Goal: Task Accomplishment & Management: Manage account settings

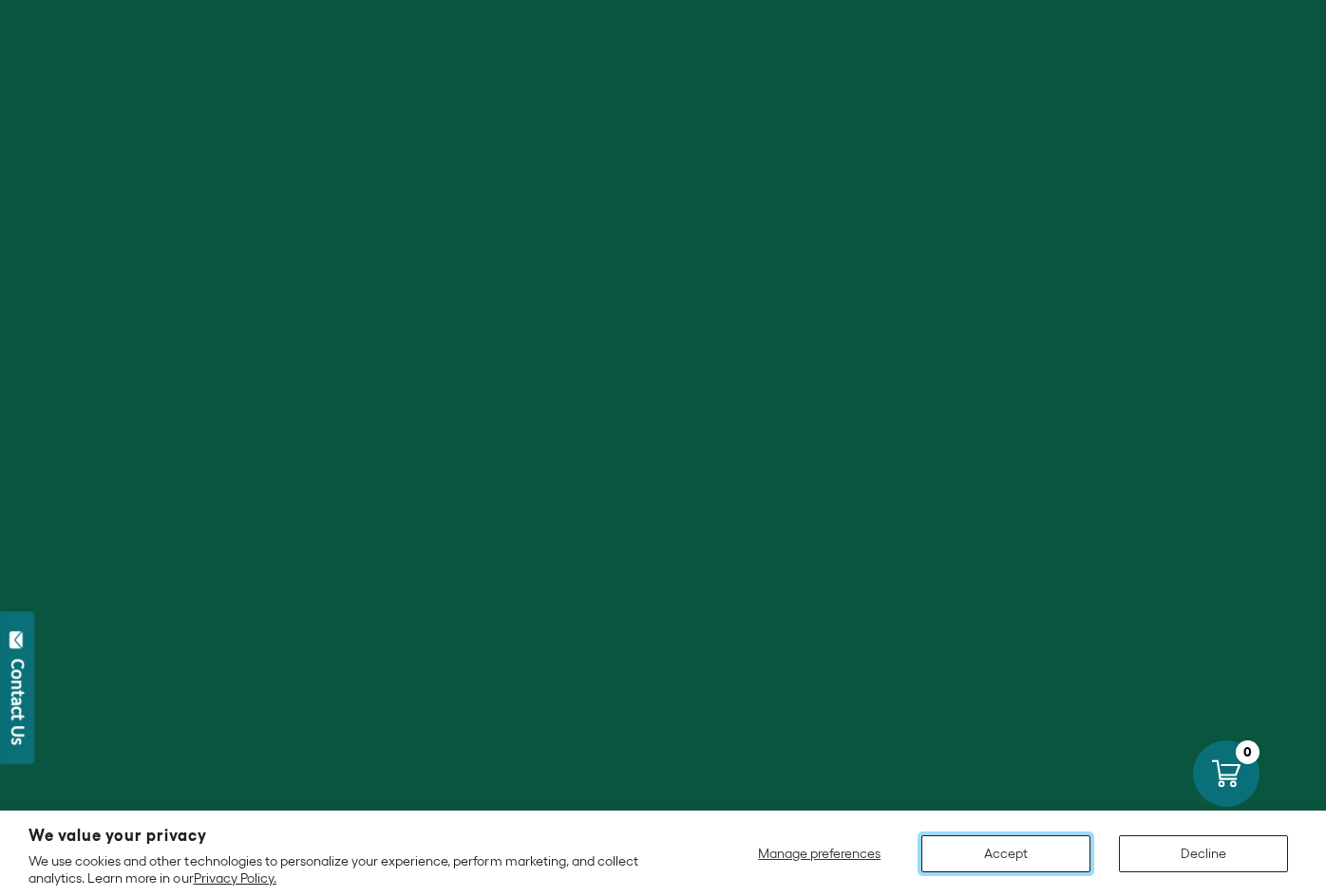
click at [1017, 849] on button "Accept" at bounding box center [1006, 854] width 169 height 37
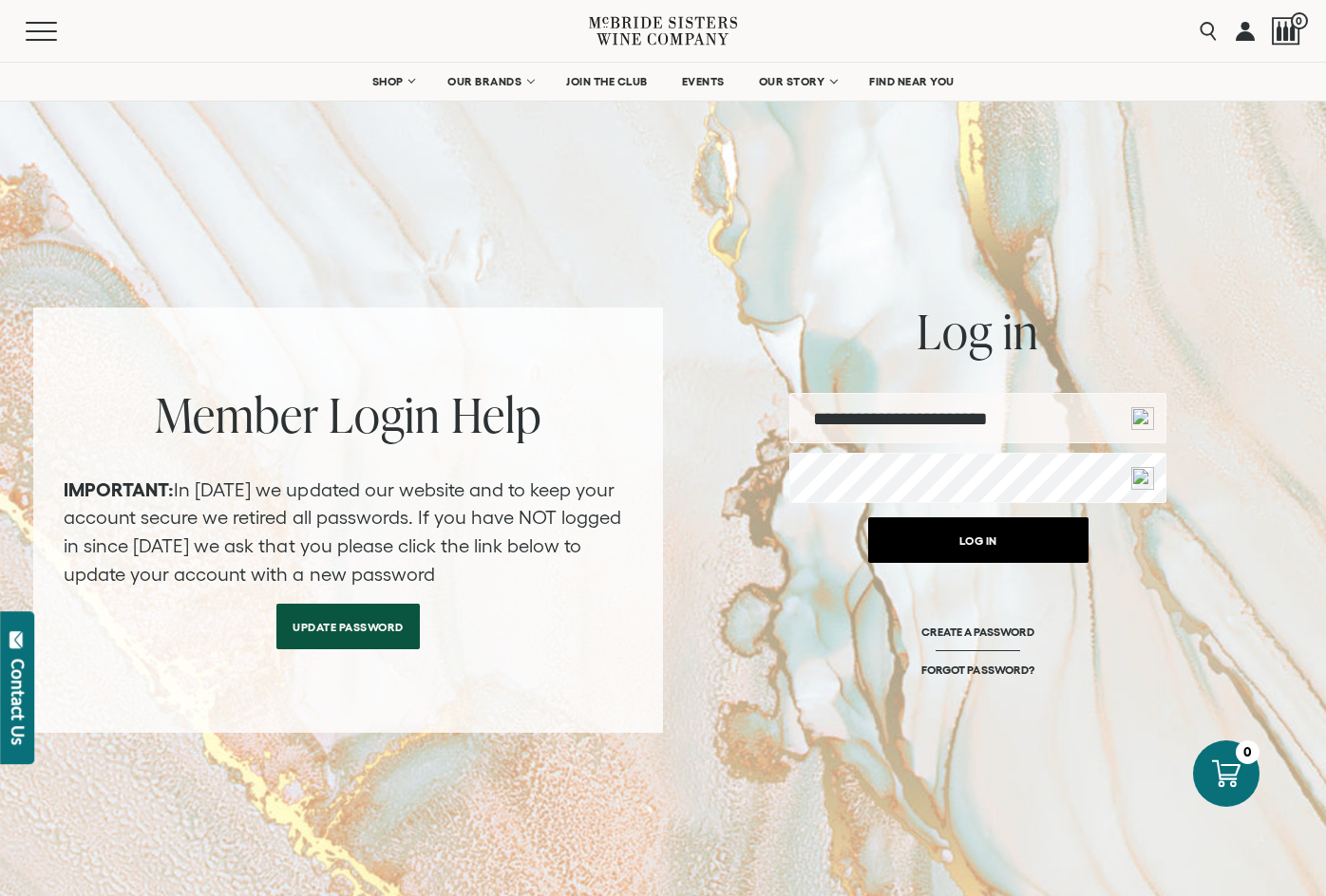
click at [956, 544] on button "Log in" at bounding box center [978, 539] width 220 height 45
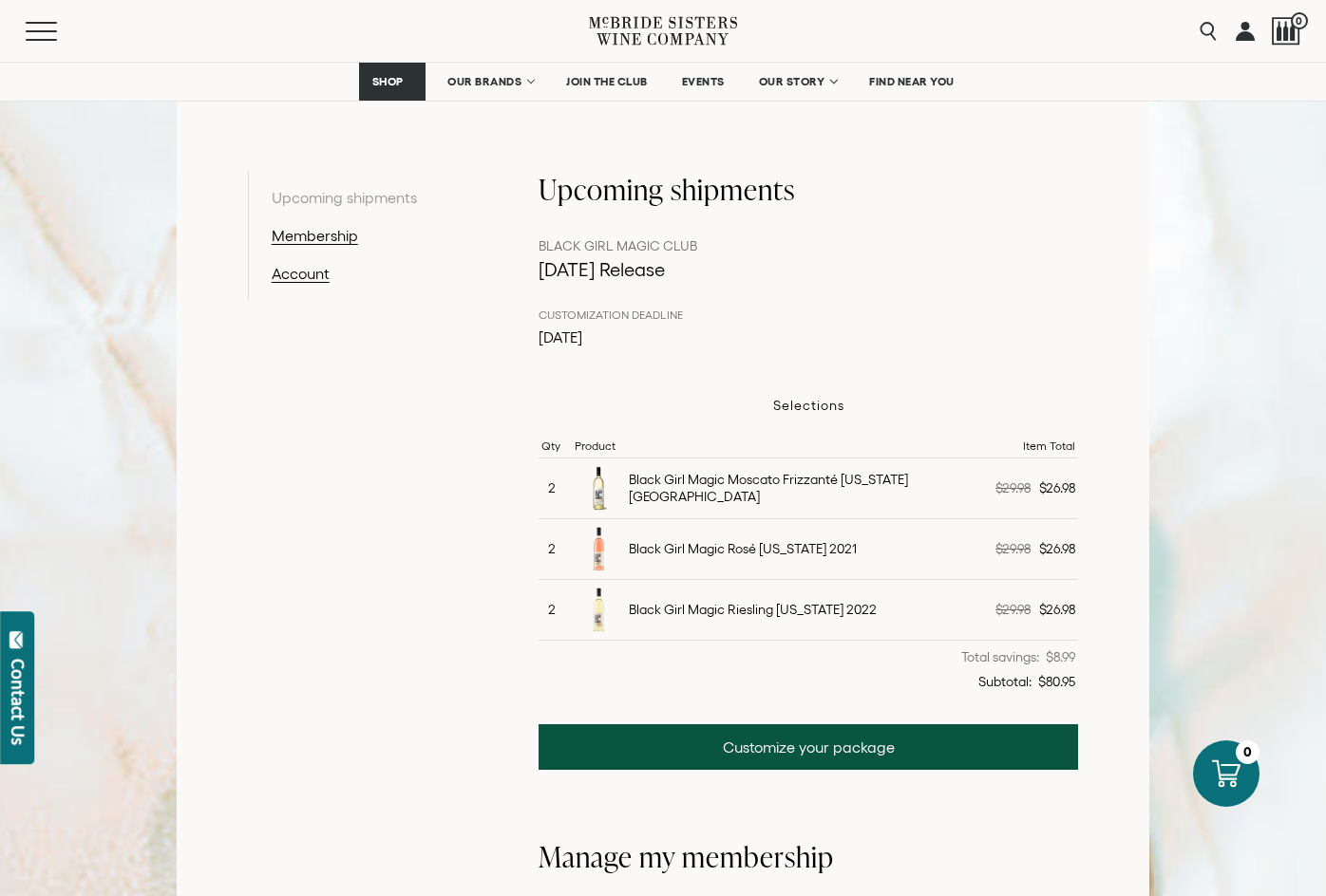
scroll to position [380, 0]
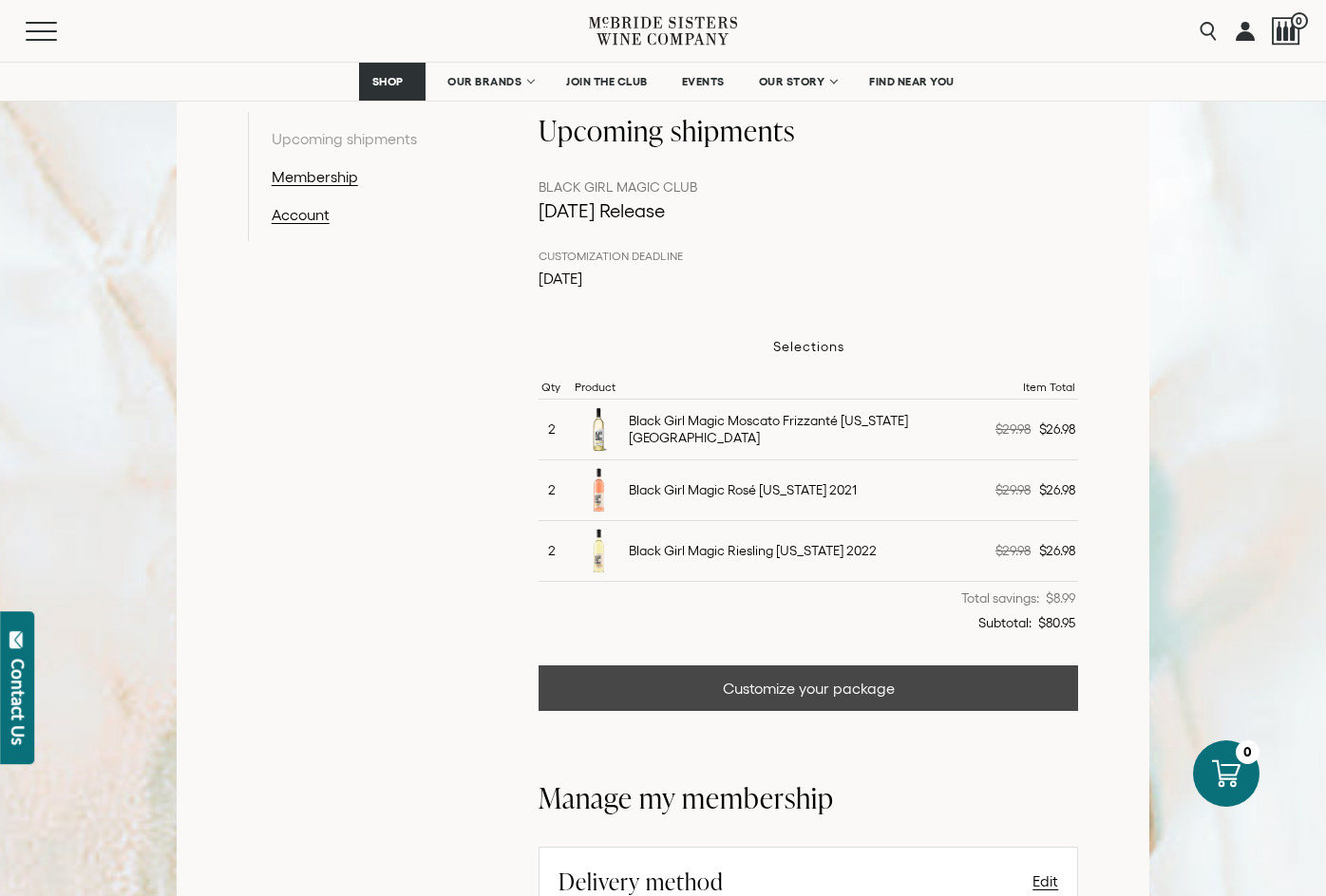
click at [944, 685] on link "Customize your package" at bounding box center [809, 687] width 540 height 45
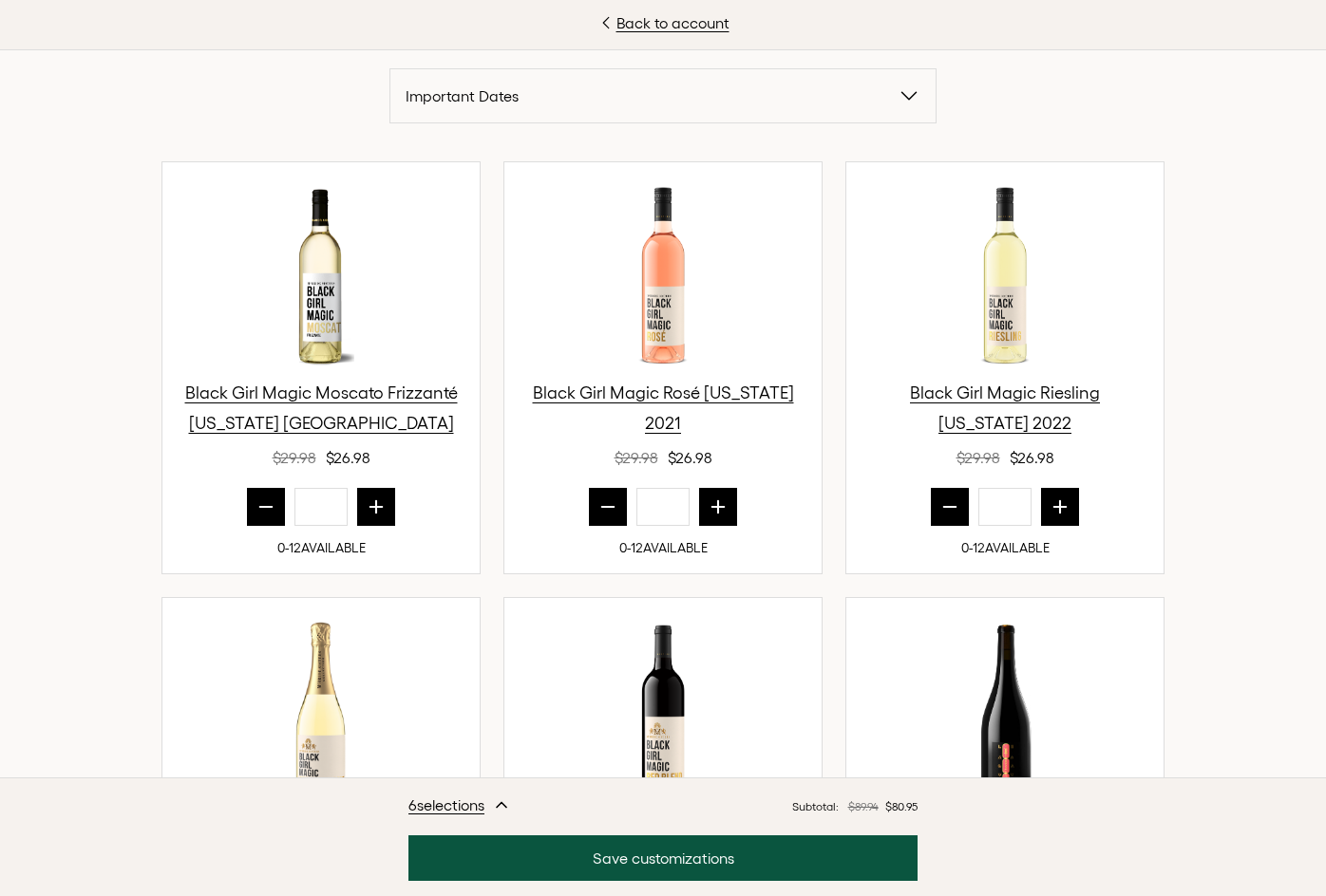
scroll to position [570, 0]
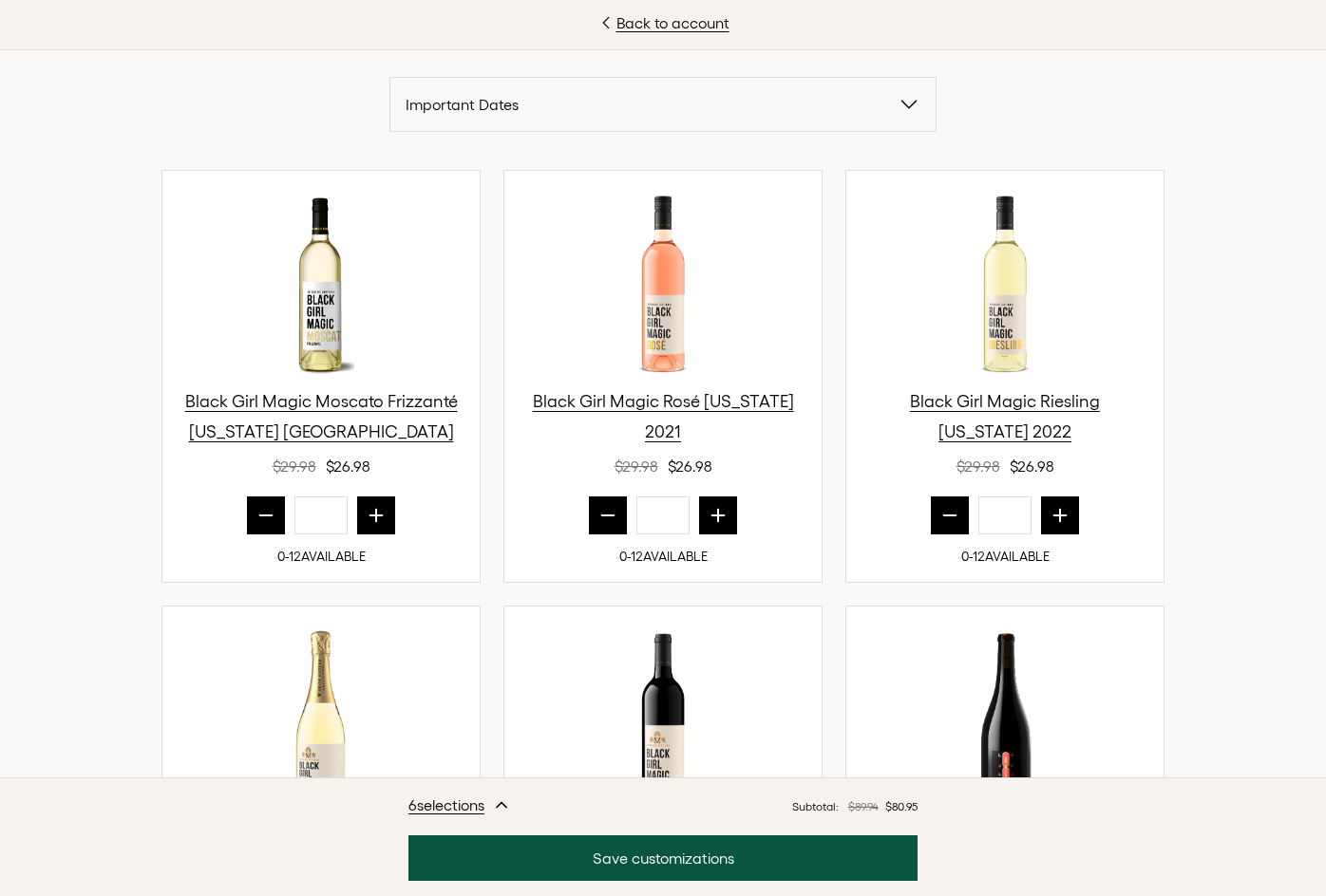
click at [267, 506] on icon "prior quantity" at bounding box center [266, 515] width 19 height 19
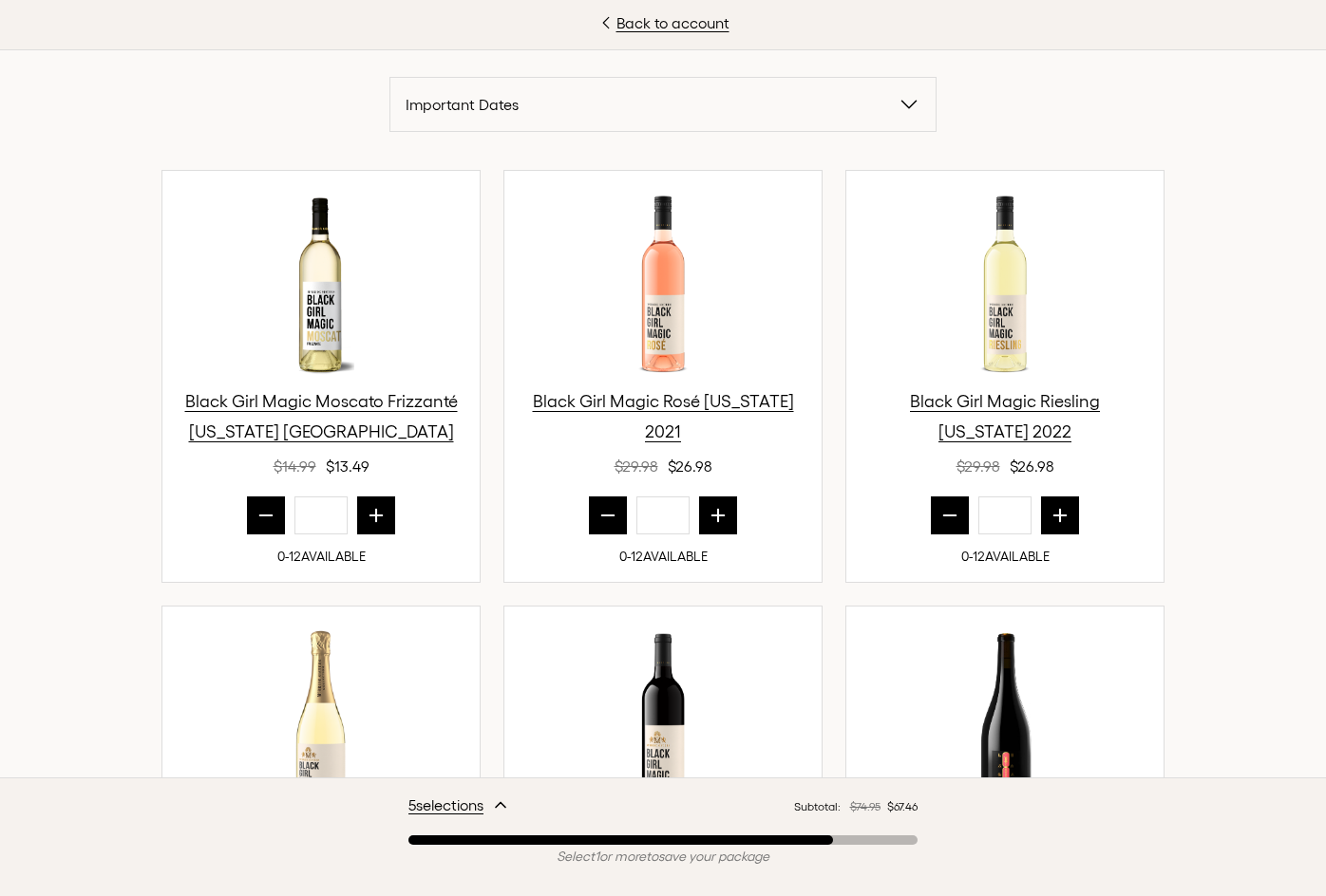
click at [267, 506] on icon "prior quantity" at bounding box center [266, 515] width 19 height 19
type input "*"
click at [598, 515] on icon "prior quantity" at bounding box center [608, 515] width 19 height 19
click at [602, 518] on icon "prior quantity" at bounding box center [608, 515] width 19 height 19
type input "*"
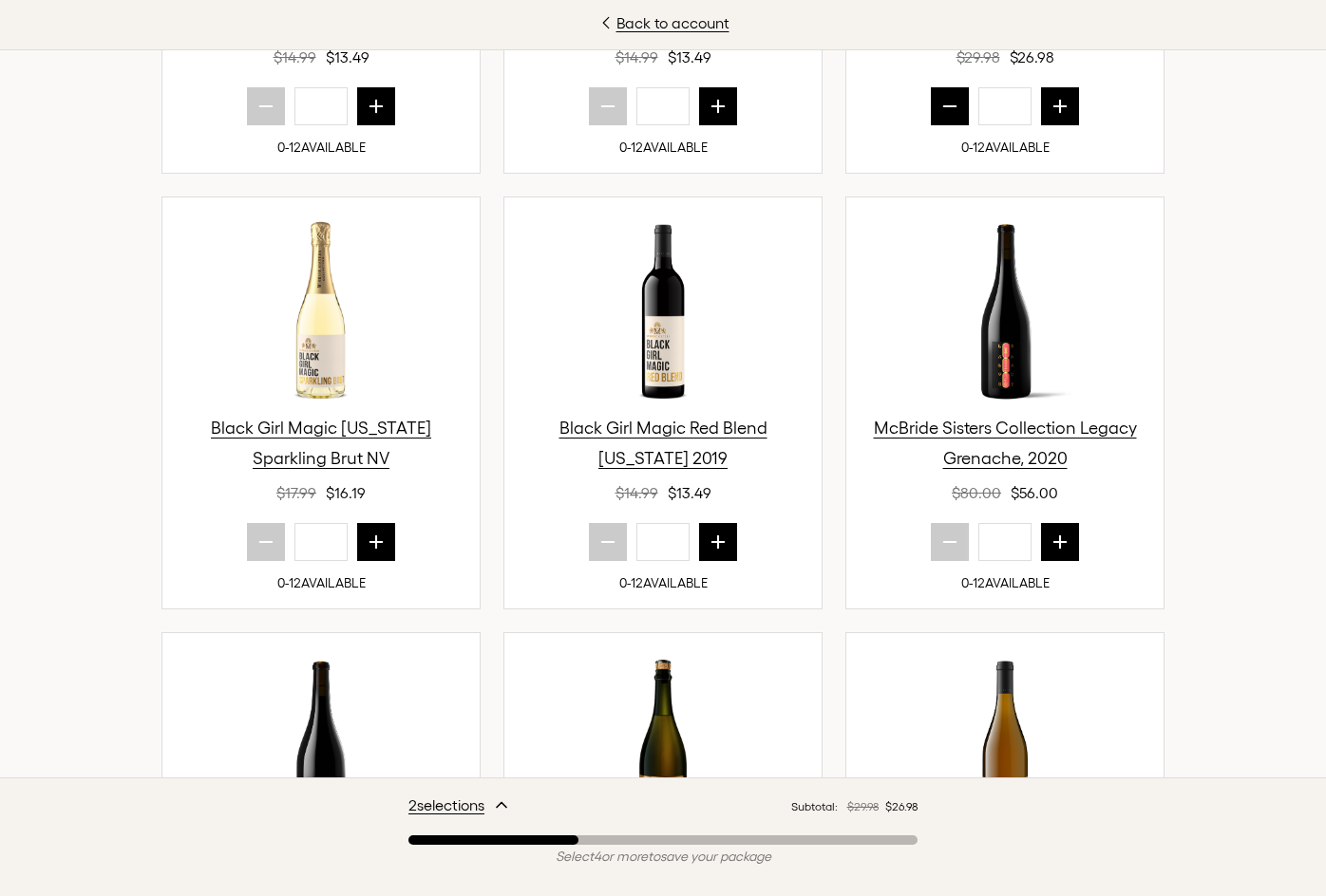
scroll to position [950, 0]
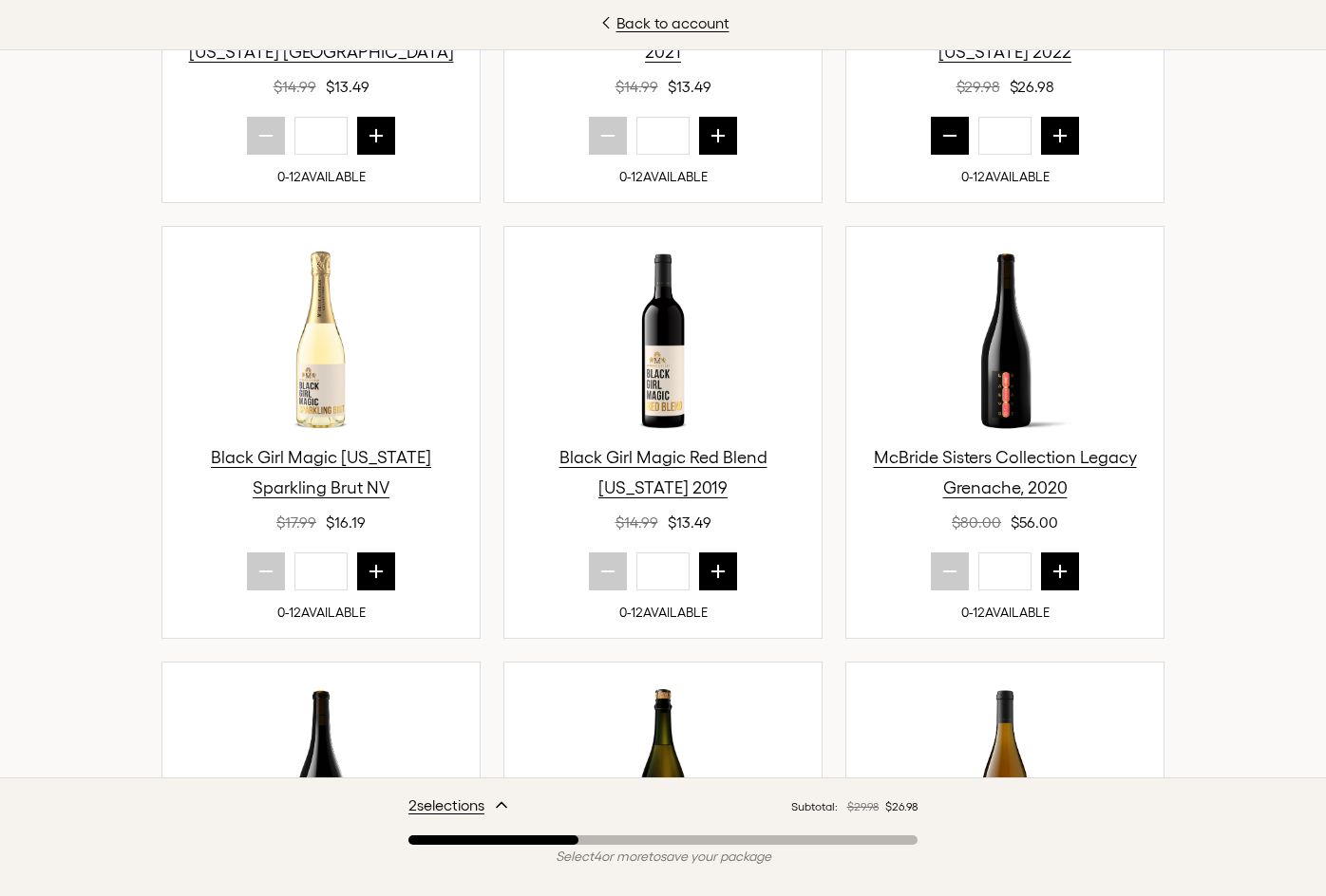
click at [713, 569] on icon "next quantity" at bounding box center [718, 572] width 13 height 12
type input "*"
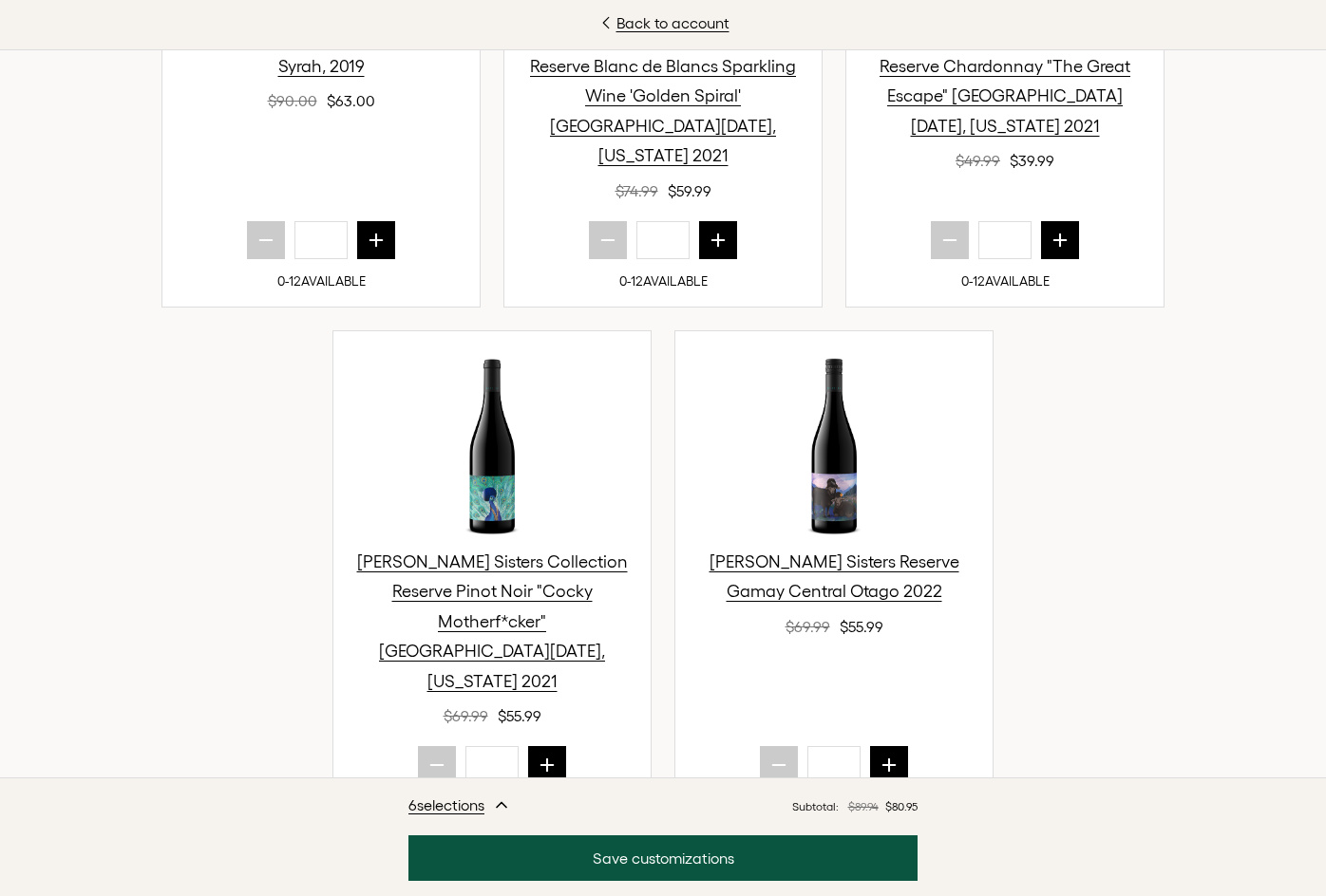
scroll to position [1899, 0]
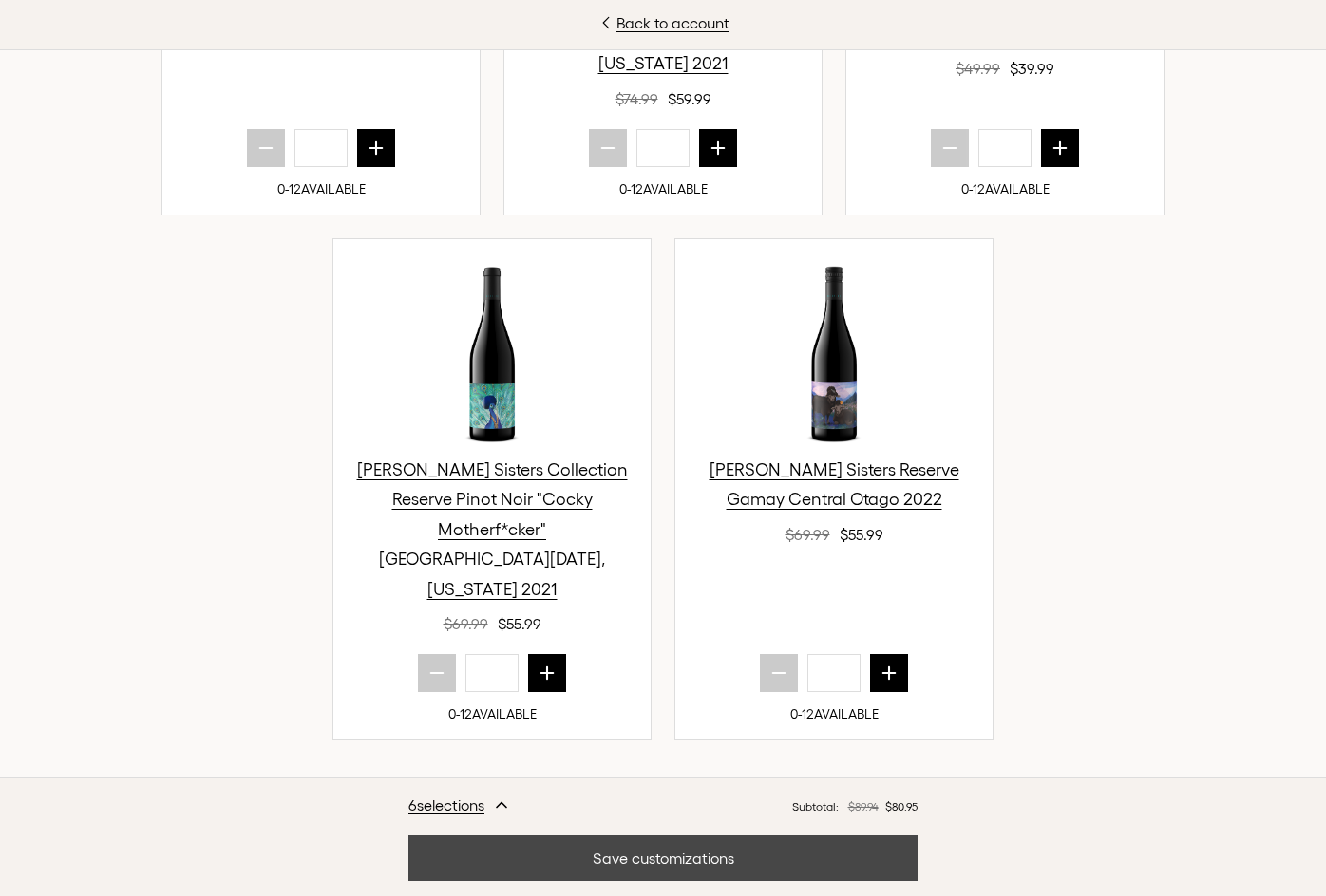
click at [771, 862] on button "Save customizations" at bounding box center [663, 858] width 509 height 45
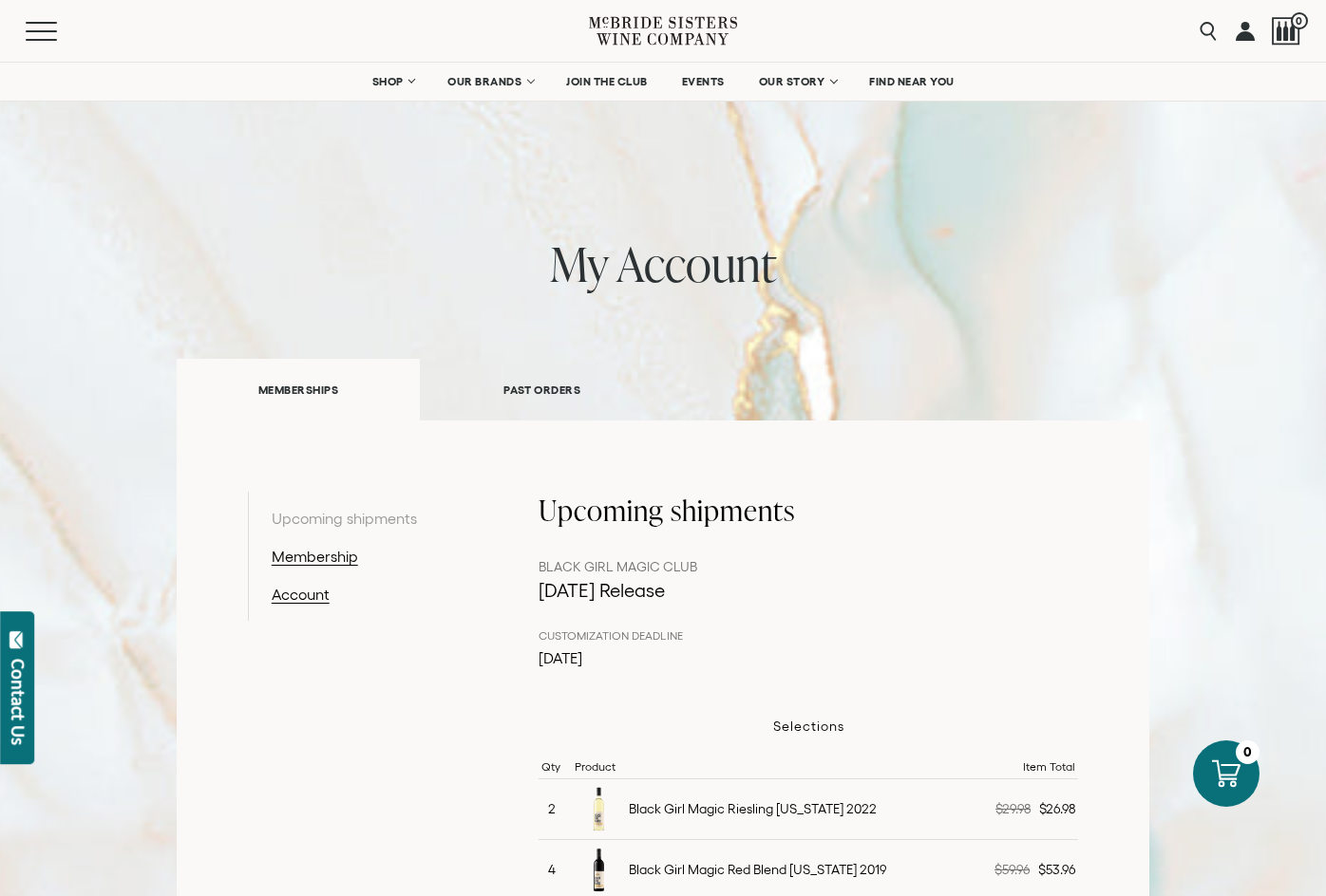
click at [1240, 33] on link at bounding box center [1245, 31] width 19 height 62
click at [47, 31] on span "Mobile Menu Trigger" at bounding box center [45, 32] width 39 height 2
